Goal: Task Accomplishment & Management: Use online tool/utility

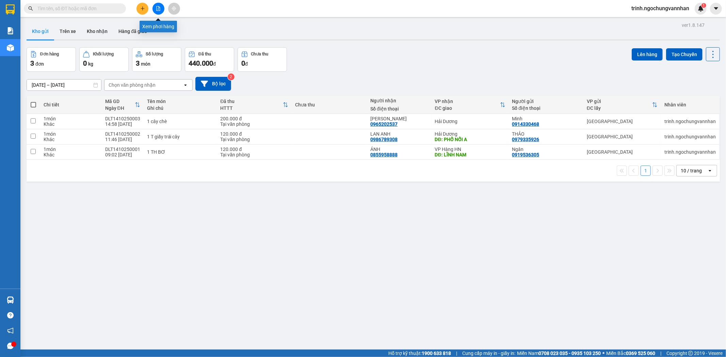
click at [157, 7] on icon "file-add" at bounding box center [158, 8] width 5 height 5
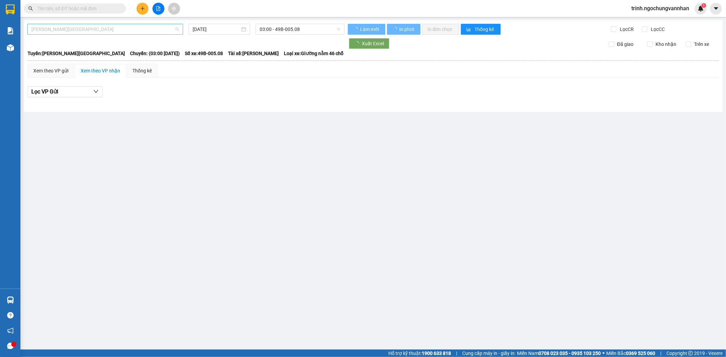
click at [113, 31] on span "[PERSON_NAME][GEOGRAPHIC_DATA]" at bounding box center [105, 29] width 148 height 10
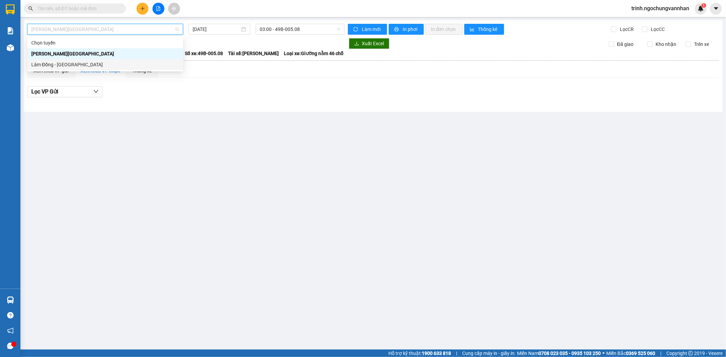
click at [111, 65] on div "Lâm Đồng - [GEOGRAPHIC_DATA]" at bounding box center [105, 64] width 148 height 7
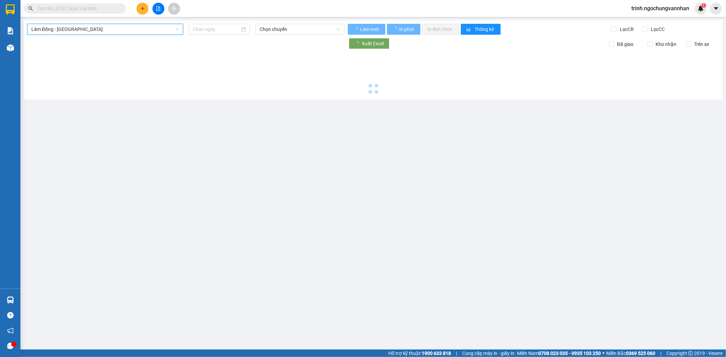
type input "[DATE]"
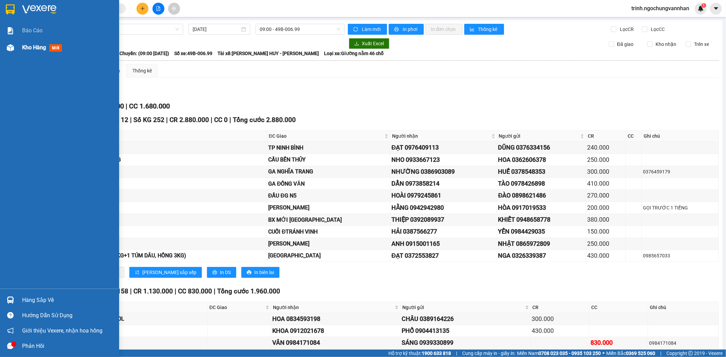
click at [15, 48] on div at bounding box center [10, 48] width 12 height 12
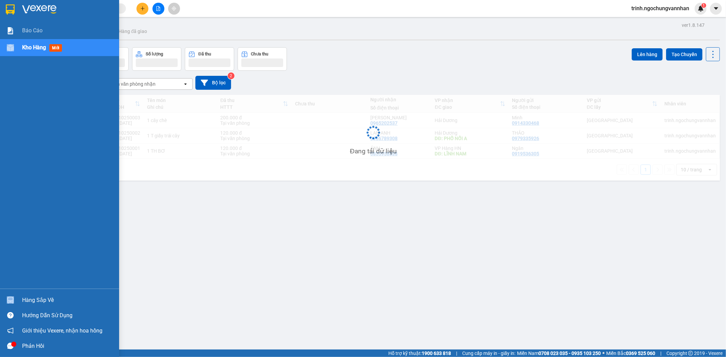
click at [15, 48] on div at bounding box center [10, 48] width 12 height 12
